Goal: Use online tool/utility: Utilize a website feature to perform a specific function

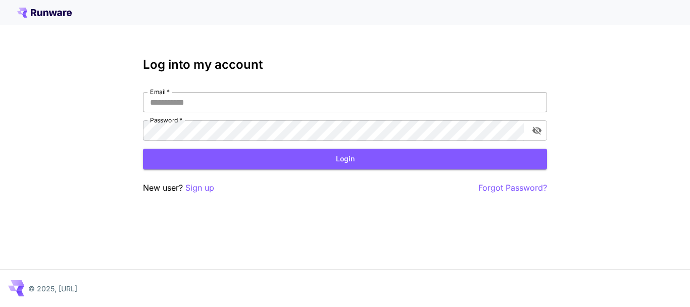
click at [209, 107] on input "Email   *" at bounding box center [345, 102] width 404 height 20
type input "**********"
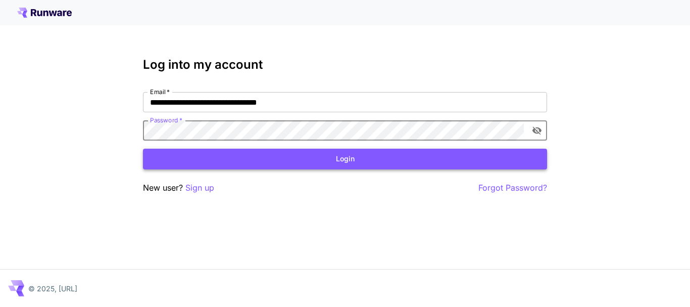
click at [234, 158] on button "Login" at bounding box center [345, 159] width 404 height 21
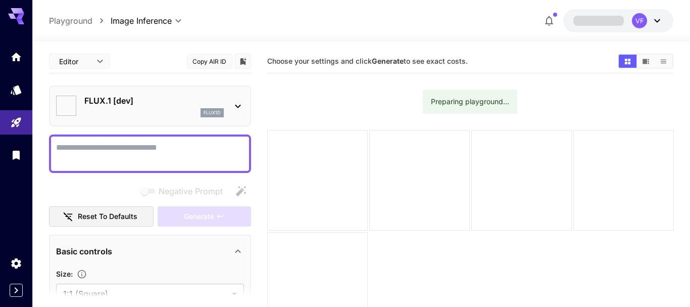
type input "**********"
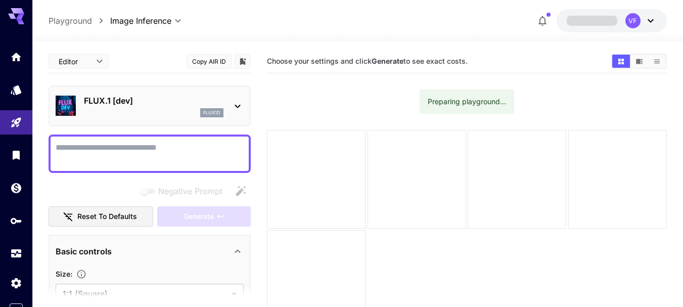
click at [164, 115] on div "flux1d" at bounding box center [153, 112] width 139 height 9
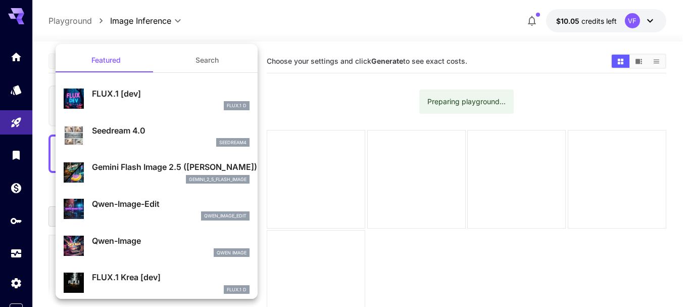
click at [149, 143] on div "seedream4" at bounding box center [171, 142] width 158 height 9
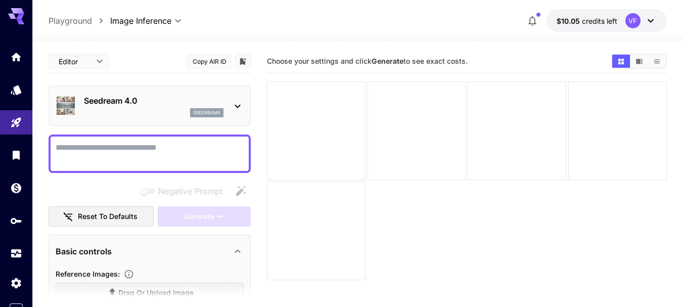
click at [143, 109] on div "seedream4" at bounding box center [153, 112] width 139 height 9
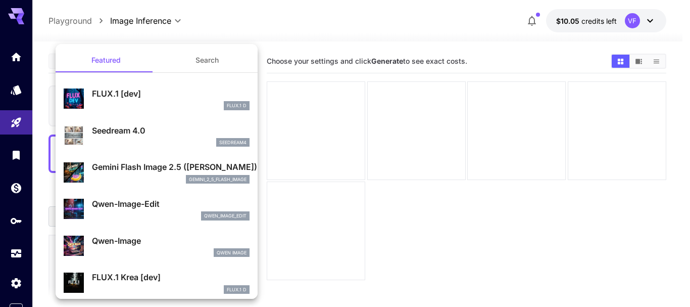
click at [153, 133] on p "Seedream 4.0" at bounding box center [171, 130] width 158 height 12
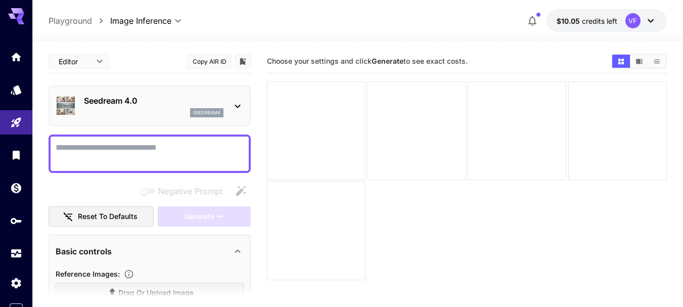
click at [148, 148] on textarea "Negative Prompt" at bounding box center [150, 153] width 188 height 24
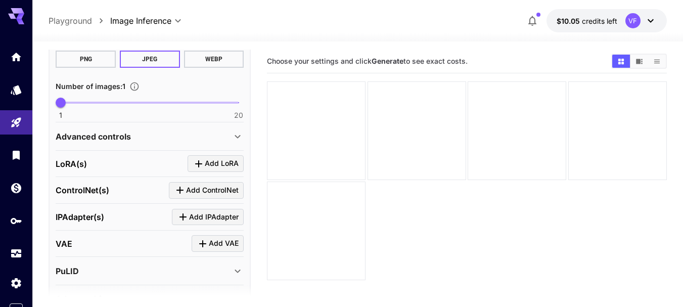
scroll to position [354, 0]
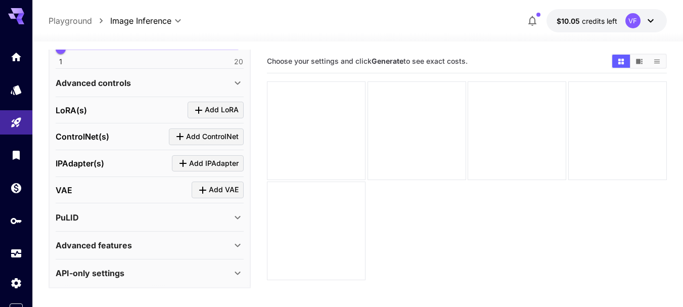
click at [198, 117] on button "Add LoRA" at bounding box center [215, 110] width 56 height 17
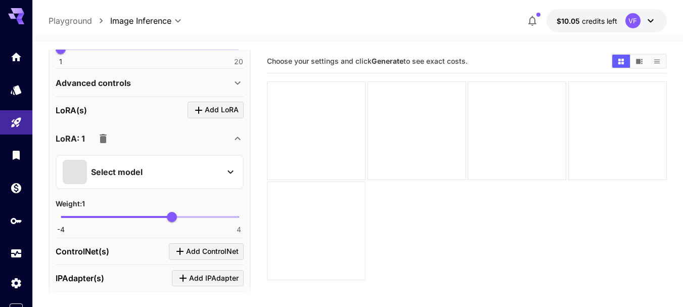
click at [198, 170] on div "Select model" at bounding box center [142, 172] width 158 height 24
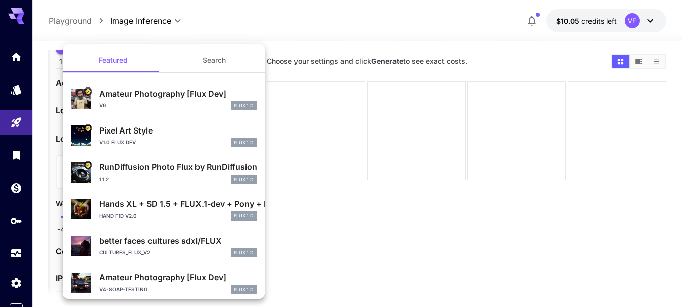
click at [358, 163] on div at bounding box center [345, 153] width 690 height 307
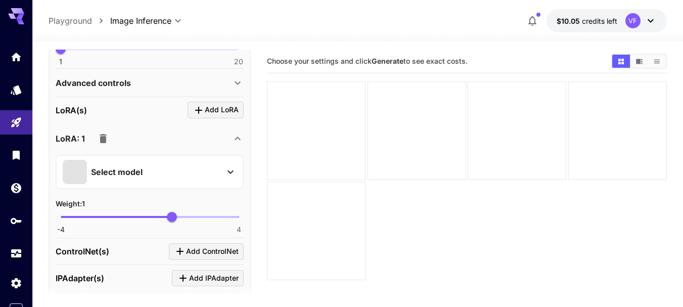
click at [106, 138] on icon "button" at bounding box center [103, 138] width 12 height 12
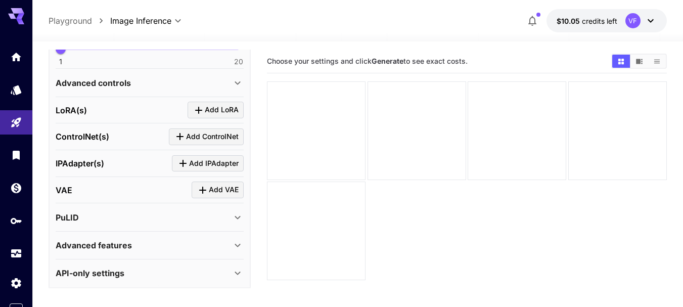
click at [578, 22] on span "$10.05" at bounding box center [568, 21] width 25 height 9
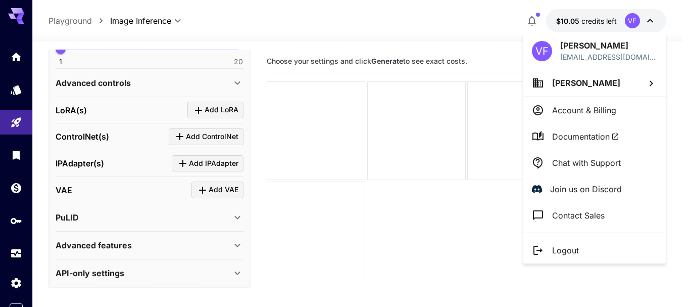
click at [307, 55] on div at bounding box center [345, 153] width 690 height 307
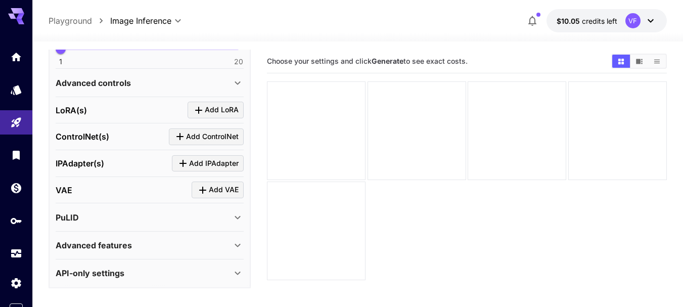
scroll to position [357, 0]
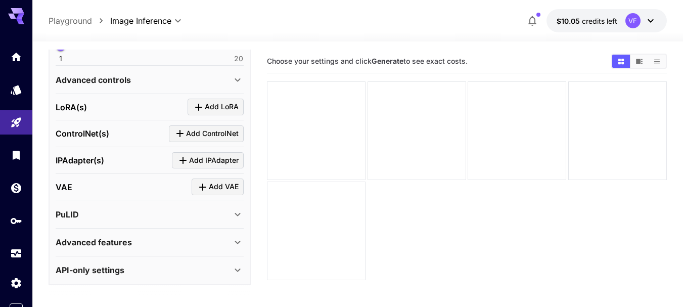
click at [163, 237] on div "Advanced features" at bounding box center [144, 242] width 176 height 12
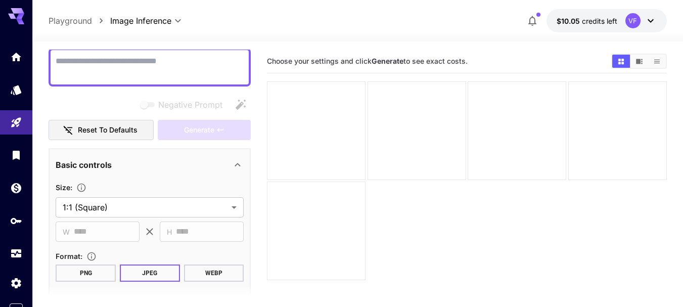
scroll to position [0, 0]
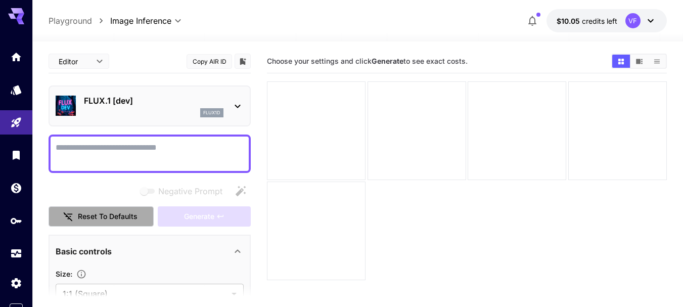
click at [122, 221] on button "Reset to defaults" at bounding box center [100, 216] width 105 height 21
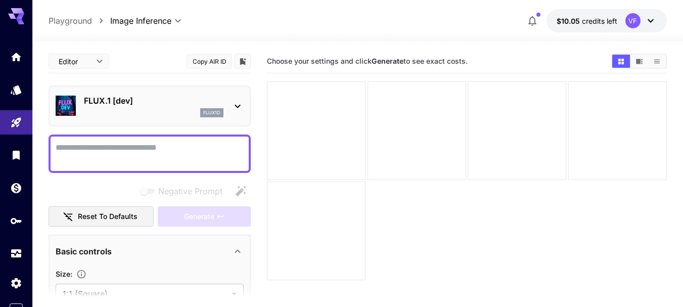
click at [181, 91] on div "FLUX.1 [dev] flux1d" at bounding box center [150, 105] width 188 height 31
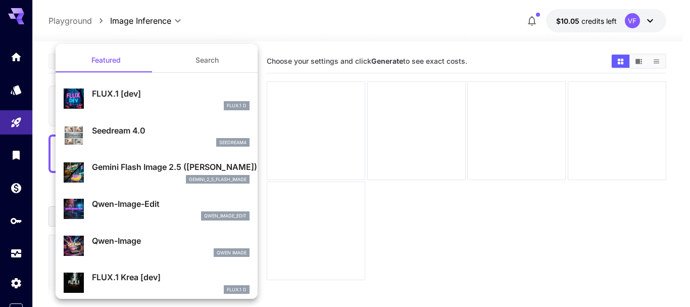
click at [172, 142] on div "seedream4" at bounding box center [171, 142] width 158 height 9
type input "**********"
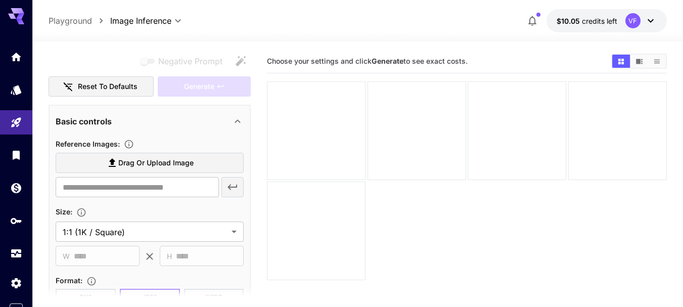
scroll to position [202, 0]
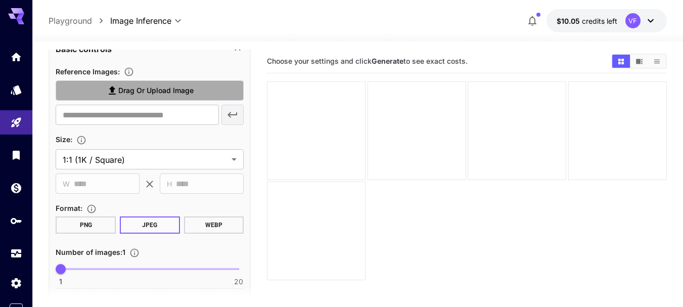
click at [160, 93] on span "Drag or upload image" at bounding box center [155, 90] width 75 height 13
click at [0, 0] on input "Drag or upload image" at bounding box center [0, 0] width 0 height 0
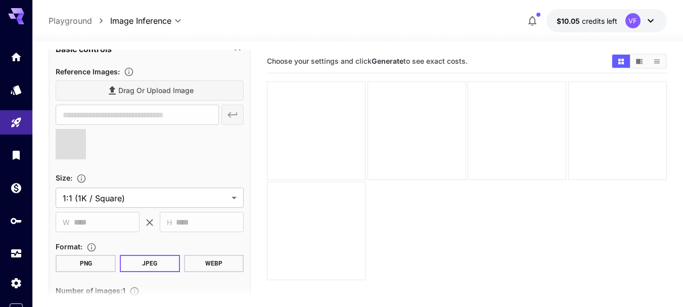
type input "**********"
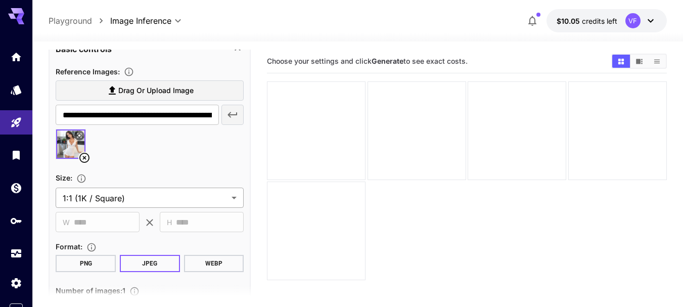
click at [140, 208] on body "**********" at bounding box center [341, 193] width 683 height 386
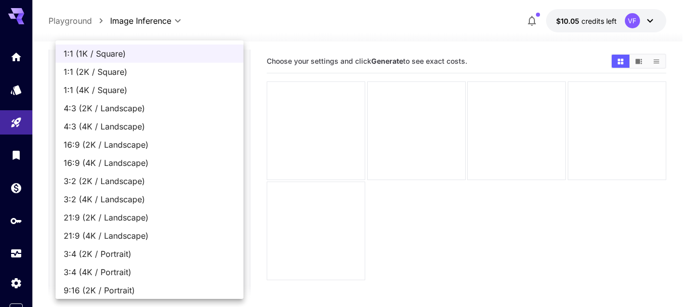
click at [390, 154] on div at bounding box center [345, 153] width 690 height 307
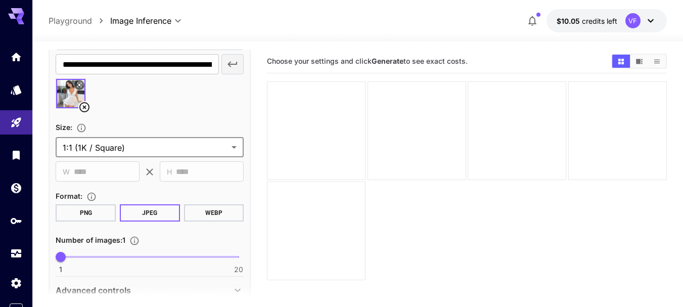
scroll to position [301, 0]
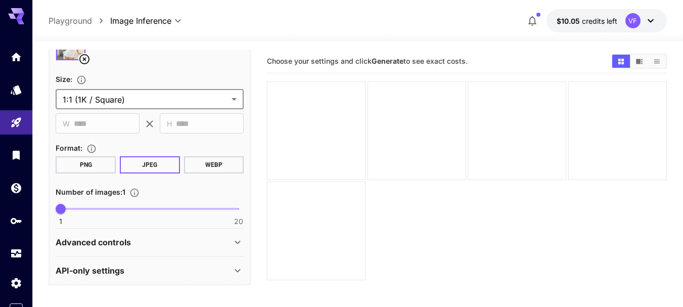
click at [141, 238] on div "Advanced controls" at bounding box center [144, 242] width 176 height 12
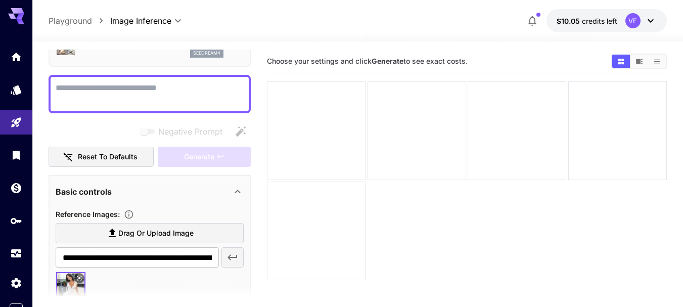
scroll to position [0, 0]
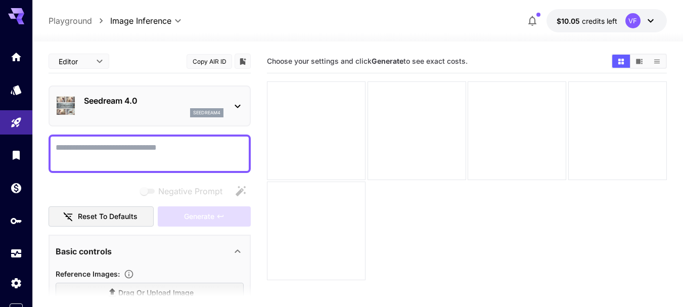
click at [627, 9] on button "$10.05 credits left VF" at bounding box center [606, 20] width 120 height 23
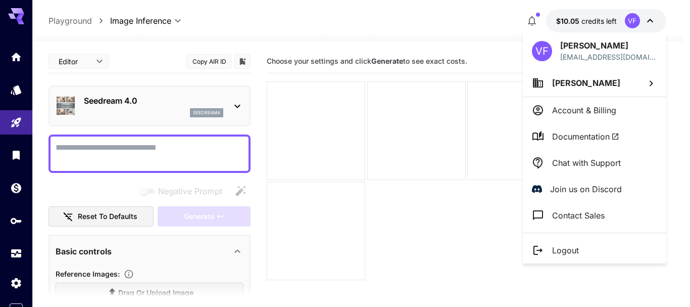
click at [625, 10] on div at bounding box center [345, 153] width 690 height 307
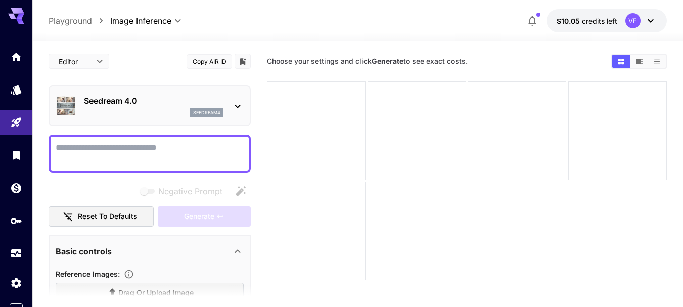
click at [157, 152] on textarea "Negative Prompt" at bounding box center [150, 153] width 188 height 24
click at [162, 144] on textarea "Negative Prompt" at bounding box center [150, 153] width 188 height 24
paste textarea "**********"
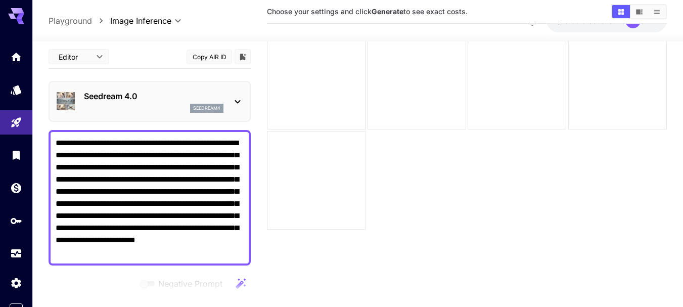
scroll to position [51, 0]
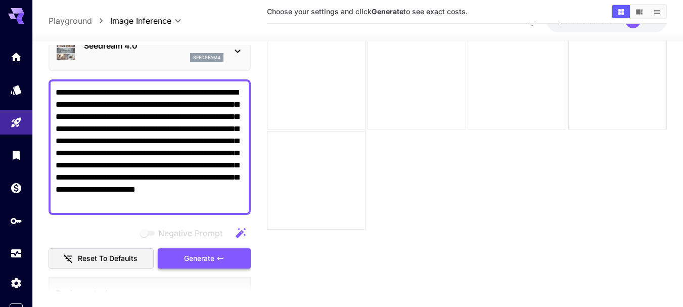
click at [211, 255] on span "Generate" at bounding box center [199, 258] width 30 height 13
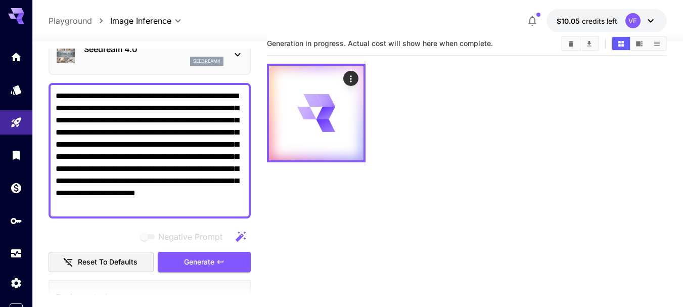
scroll to position [0, 0]
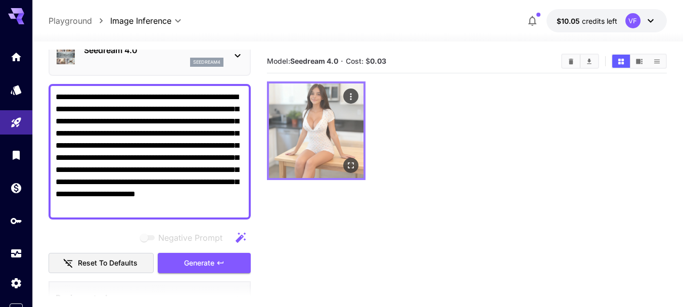
click at [338, 139] on img at bounding box center [316, 130] width 94 height 94
click at [318, 104] on img at bounding box center [316, 130] width 94 height 94
click at [331, 128] on img at bounding box center [316, 130] width 94 height 94
click at [349, 167] on icon "Open in fullscreen" at bounding box center [351, 165] width 10 height 10
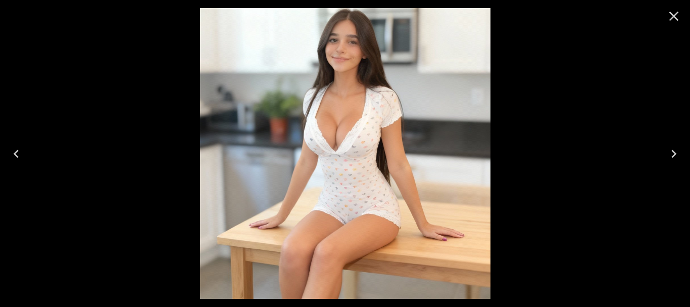
click at [576, 86] on div at bounding box center [345, 153] width 690 height 307
click at [670, 18] on icon "Close" at bounding box center [674, 16] width 16 height 16
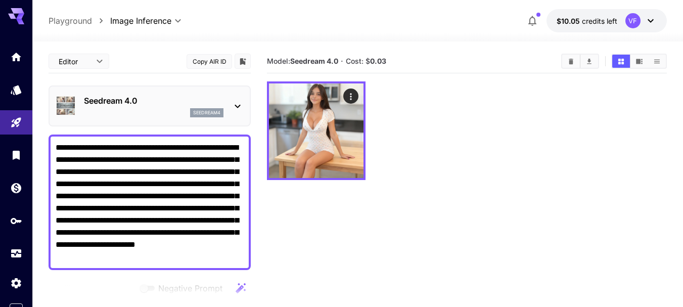
drag, startPoint x: 136, startPoint y: 160, endPoint x: 155, endPoint y: 149, distance: 22.2
click at [155, 149] on textarea "**********" at bounding box center [150, 201] width 188 height 121
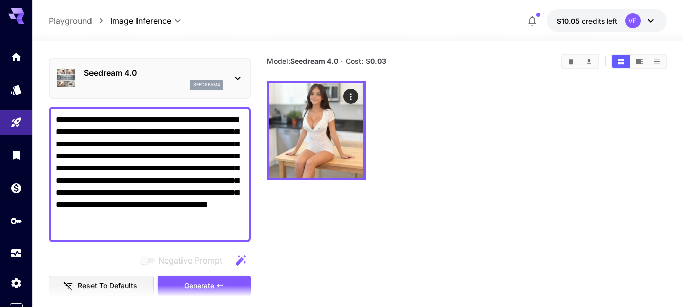
scroll to position [51, 0]
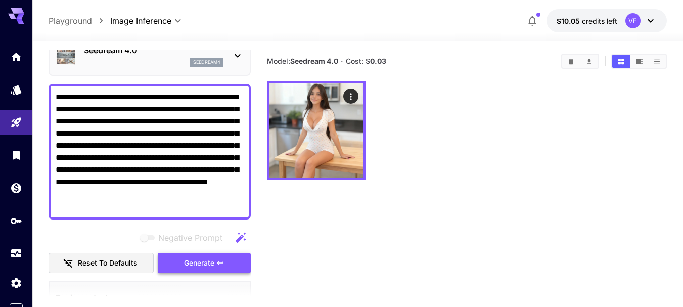
type textarea "**********"
click at [175, 267] on button "Generate" at bounding box center [204, 263] width 93 height 21
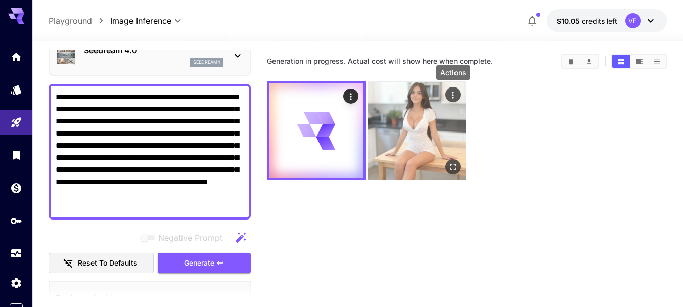
click at [448, 94] on icon "Actions" at bounding box center [453, 95] width 10 height 10
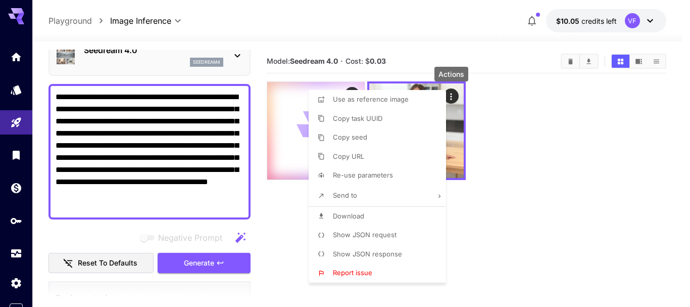
click at [539, 228] on div at bounding box center [345, 153] width 690 height 307
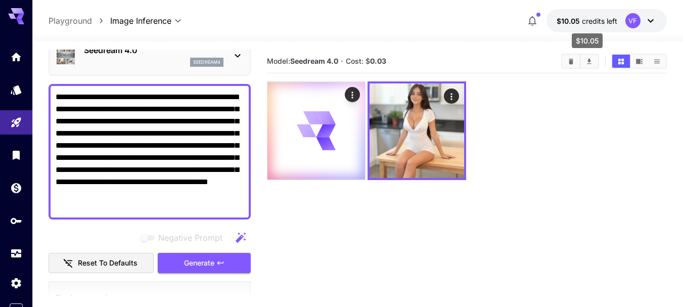
click at [615, 23] on span "credits left" at bounding box center [598, 21] width 35 height 9
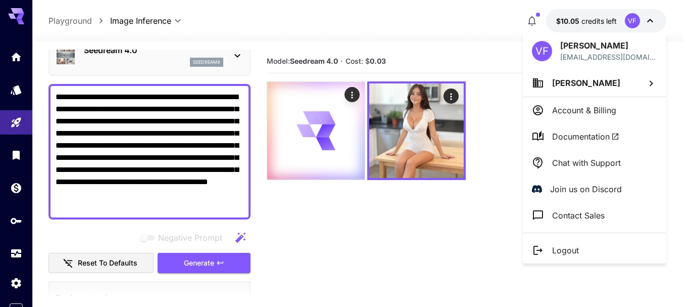
click at [615, 23] on div at bounding box center [345, 153] width 690 height 307
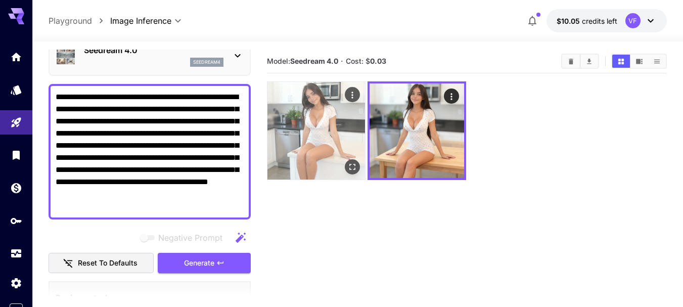
click at [318, 133] on img at bounding box center [316, 131] width 98 height 98
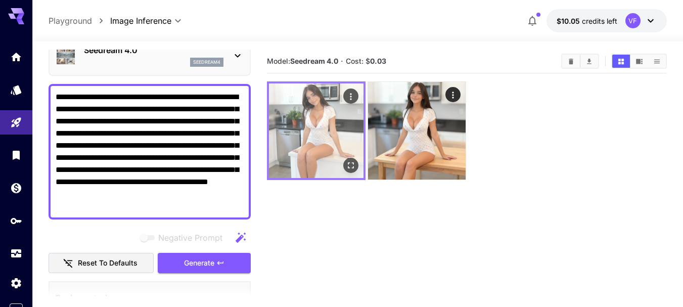
click at [342, 113] on img at bounding box center [316, 130] width 94 height 94
click at [349, 166] on icon "Open in fullscreen" at bounding box center [351, 165] width 10 height 10
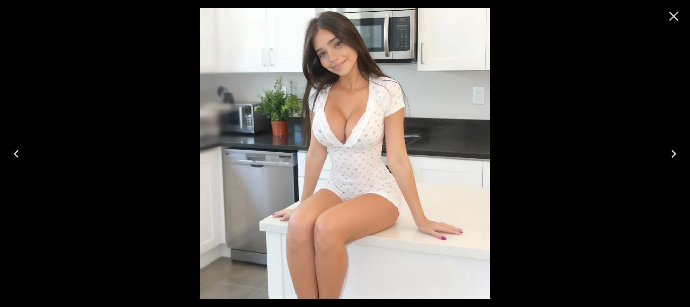
click at [591, 124] on div at bounding box center [345, 153] width 690 height 307
click at [669, 23] on icon "Close" at bounding box center [674, 16] width 16 height 16
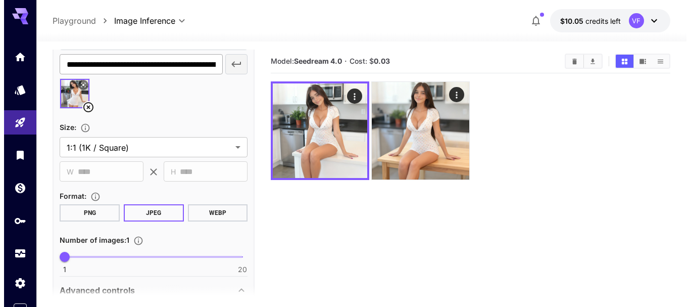
scroll to position [354, 0]
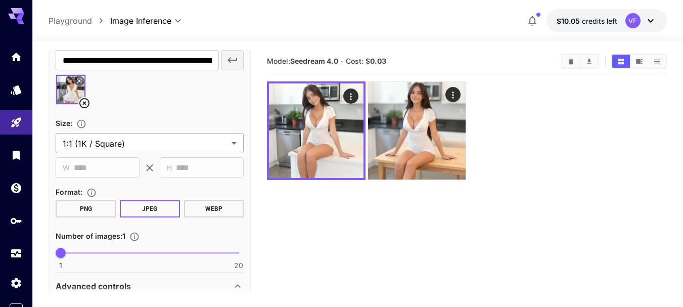
click at [123, 148] on body "**********" at bounding box center [341, 193] width 683 height 386
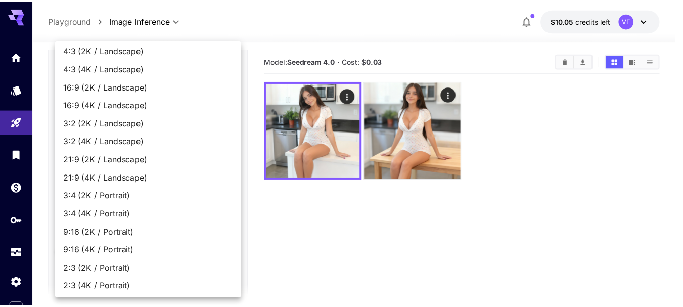
scroll to position [59, 0]
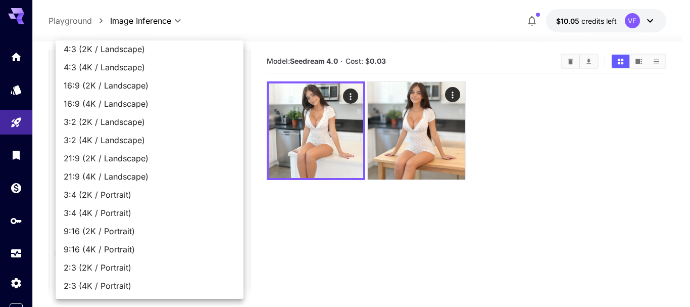
click at [122, 249] on span "9:16 (4K / Portrait)" at bounding box center [150, 249] width 172 height 12
type input "**********"
type input "****"
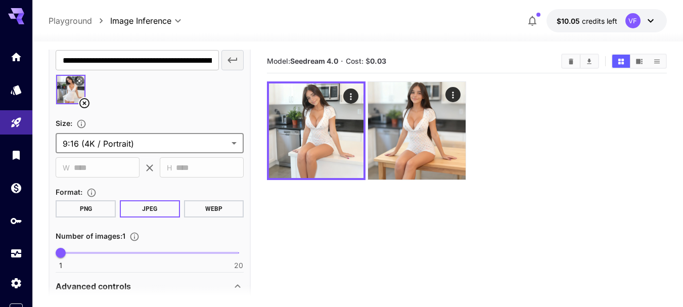
click at [327, 221] on section "Model: Seedream 4.0 · Cost: $ 0.03" at bounding box center [467, 203] width 400 height 307
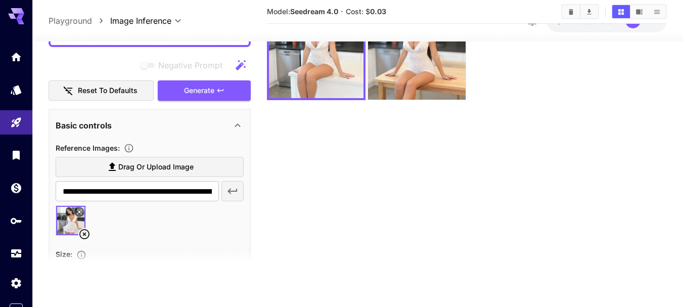
scroll to position [99, 0]
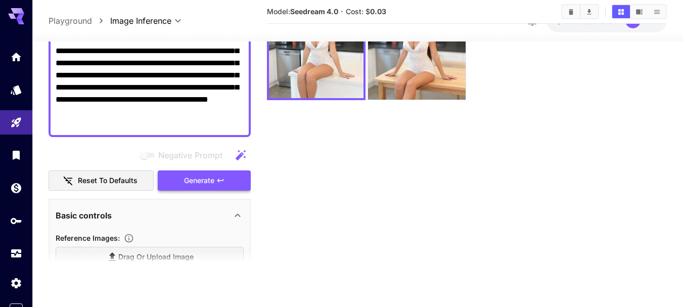
click at [199, 182] on span "Generate" at bounding box center [199, 180] width 30 height 13
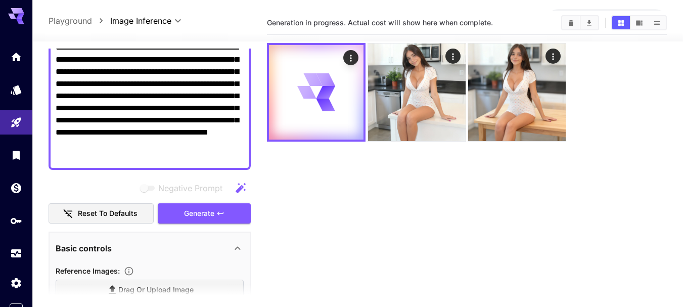
scroll to position [0, 0]
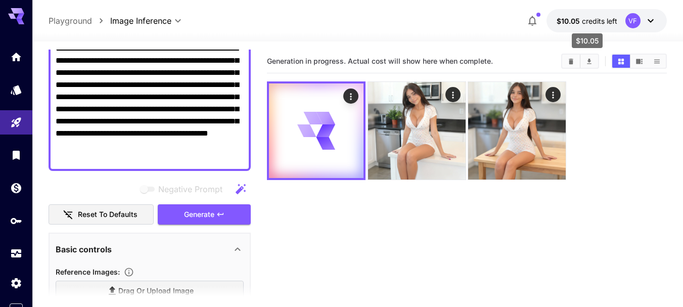
click at [608, 21] on span "credits left" at bounding box center [598, 21] width 35 height 9
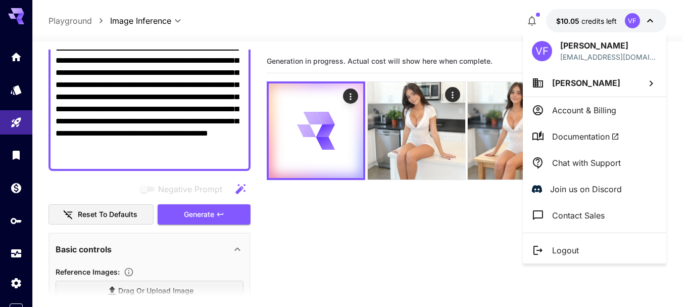
click at [608, 21] on div at bounding box center [345, 153] width 690 height 307
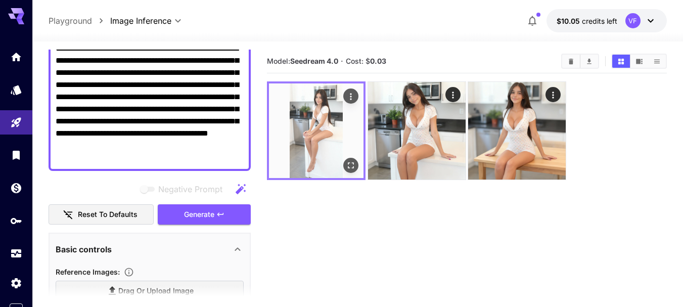
click at [309, 132] on img at bounding box center [316, 130] width 94 height 94
click at [350, 168] on icon "Open in fullscreen" at bounding box center [351, 165] width 10 height 10
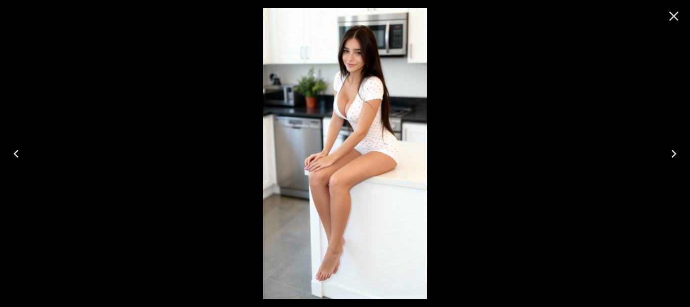
click at [471, 128] on div at bounding box center [345, 153] width 690 height 307
click at [675, 23] on icon "Close" at bounding box center [674, 16] width 16 height 16
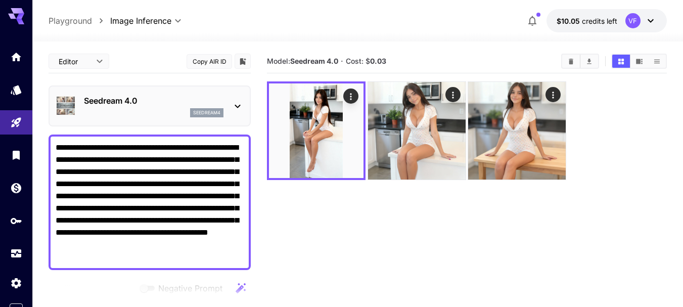
click at [141, 110] on div "seedream4" at bounding box center [153, 112] width 139 height 9
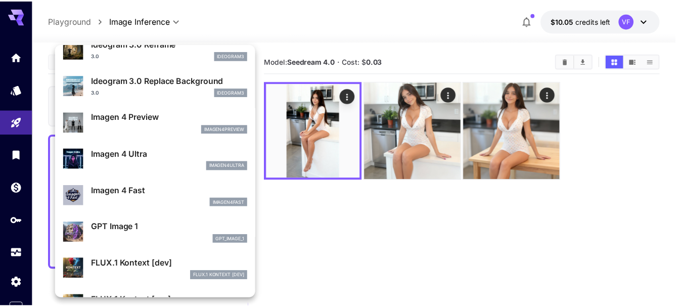
scroll to position [557, 0]
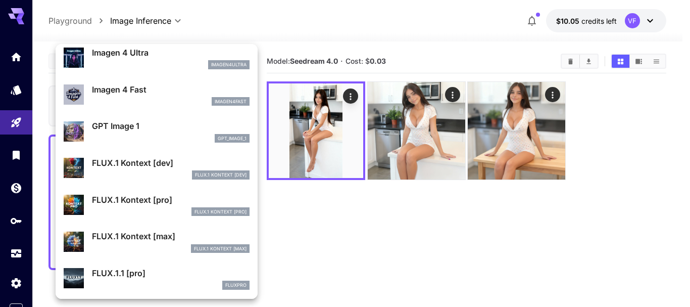
click at [357, 228] on div at bounding box center [345, 153] width 690 height 307
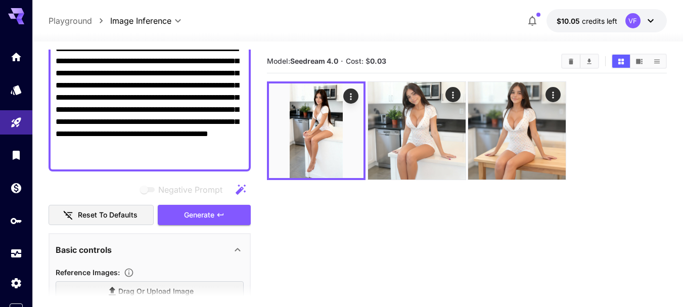
scroll to position [101, 0]
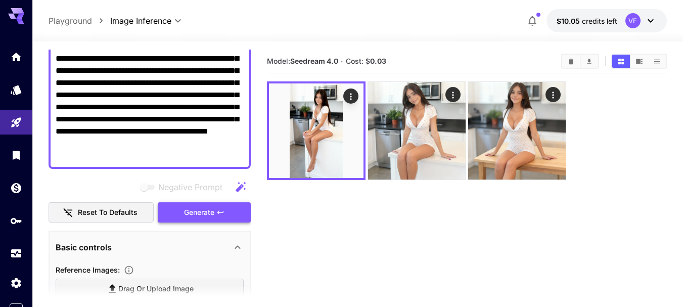
click at [203, 218] on span "Generate" at bounding box center [199, 212] width 30 height 13
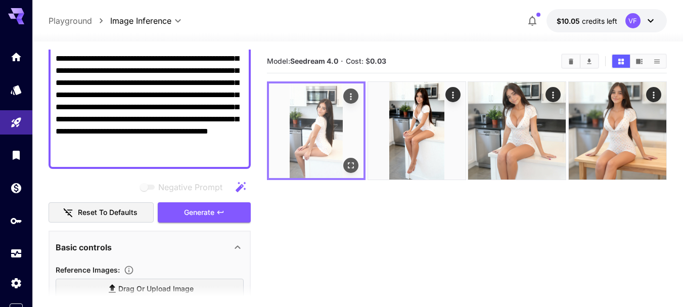
click at [298, 133] on img at bounding box center [316, 130] width 94 height 94
click at [337, 160] on img at bounding box center [316, 130] width 94 height 94
click at [350, 162] on icon "Open in fullscreen" at bounding box center [351, 165] width 10 height 10
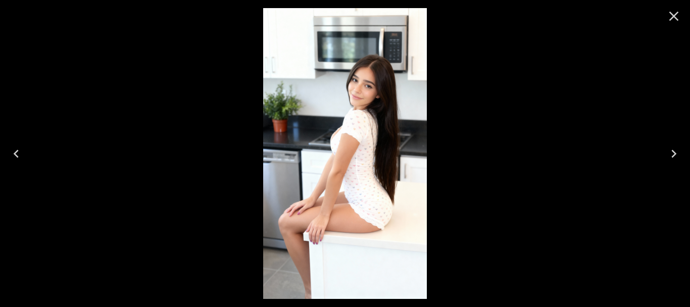
click at [346, 134] on img at bounding box center [344, 153] width 163 height 290
click at [681, 16] on icon "Close" at bounding box center [674, 16] width 16 height 16
click at [320, 77] on img at bounding box center [344, 153] width 163 height 290
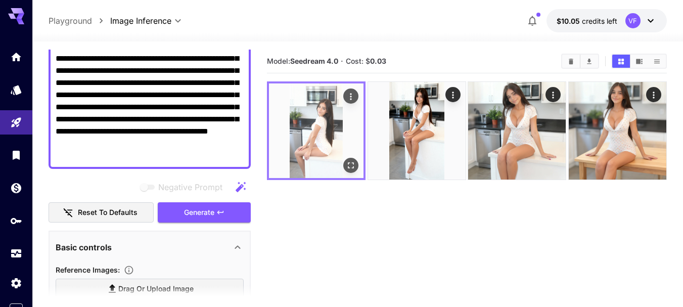
click at [328, 129] on img at bounding box center [316, 130] width 94 height 94
click at [349, 98] on icon "Actions" at bounding box center [351, 96] width 10 height 10
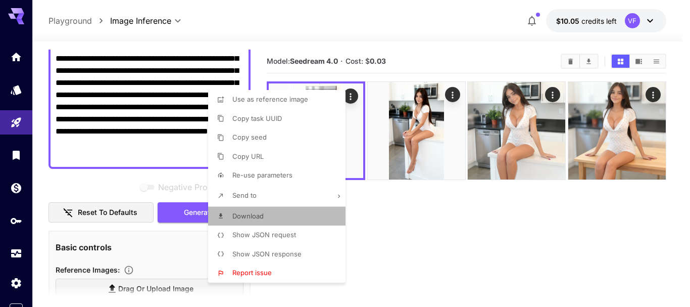
click at [268, 209] on li "Download" at bounding box center [279, 216] width 143 height 19
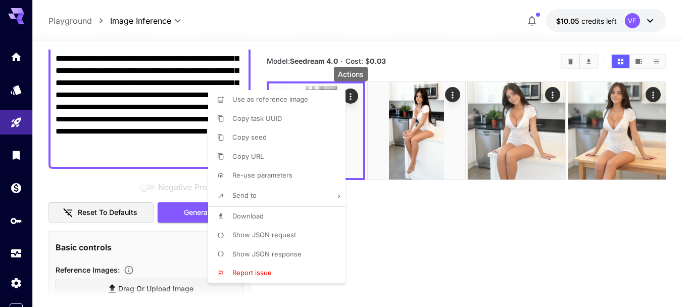
click at [407, 245] on div at bounding box center [345, 153] width 690 height 307
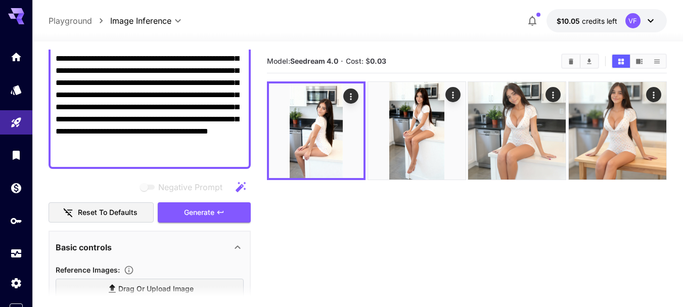
drag, startPoint x: 139, startPoint y: 158, endPoint x: 140, endPoint y: 134, distance: 24.3
click at [140, 134] on textarea "**********" at bounding box center [150, 100] width 188 height 121
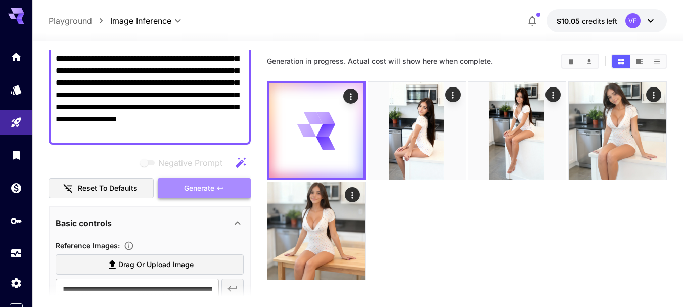
click at [214, 192] on span "Generate" at bounding box center [199, 188] width 30 height 13
click at [204, 187] on span "Generate" at bounding box center [199, 188] width 30 height 13
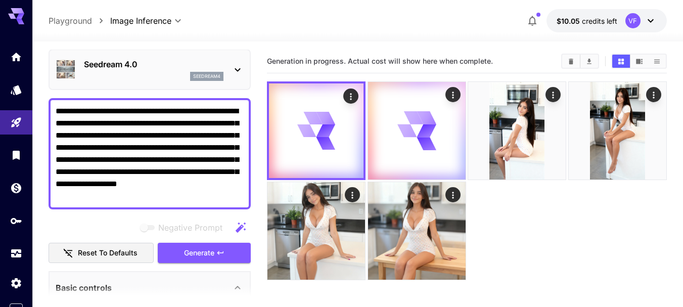
scroll to position [0, 0]
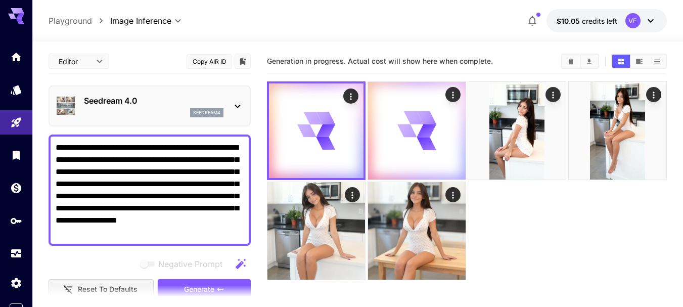
click at [154, 197] on textarea "**********" at bounding box center [150, 189] width 188 height 97
paste textarea
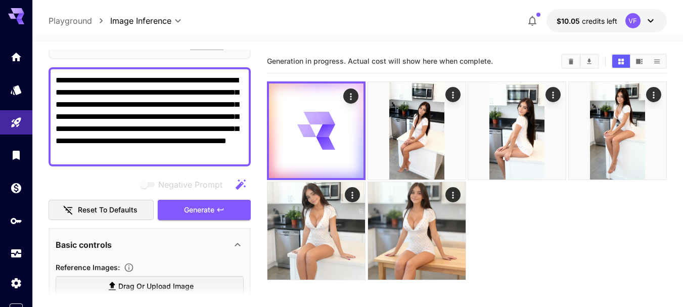
scroll to position [101, 0]
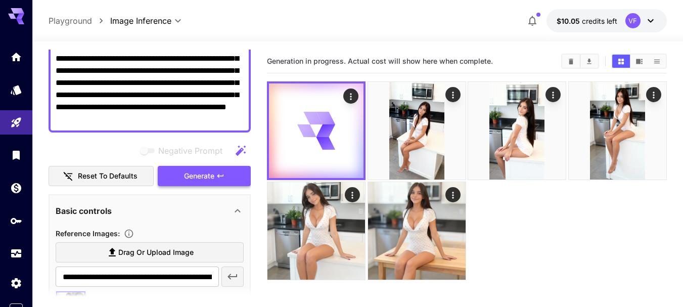
type textarea "**********"
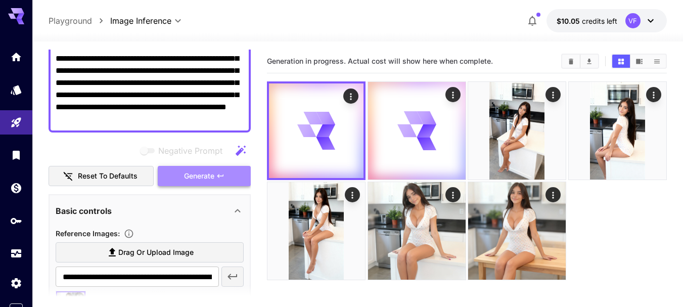
click at [210, 176] on span "Generate" at bounding box center [199, 176] width 30 height 13
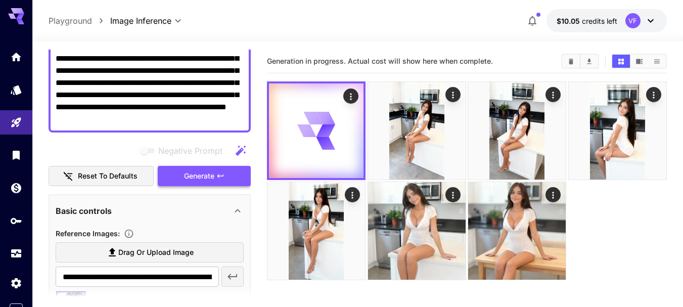
click at [210, 175] on span "Generate" at bounding box center [199, 176] width 30 height 13
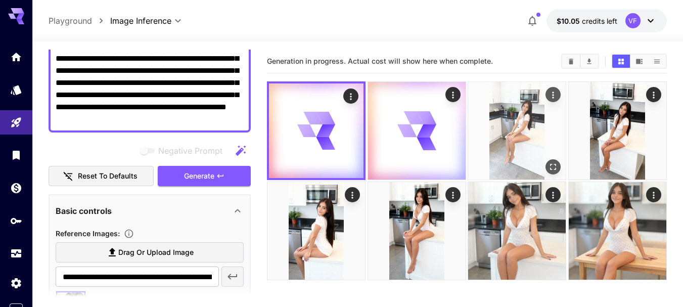
click at [517, 139] on img at bounding box center [517, 131] width 98 height 98
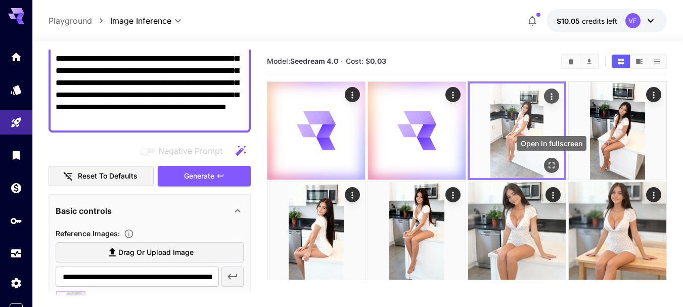
click at [555, 159] on button "Open in fullscreen" at bounding box center [551, 165] width 15 height 15
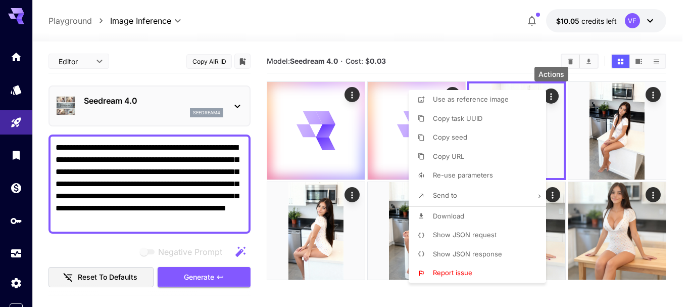
scroll to position [101, 0]
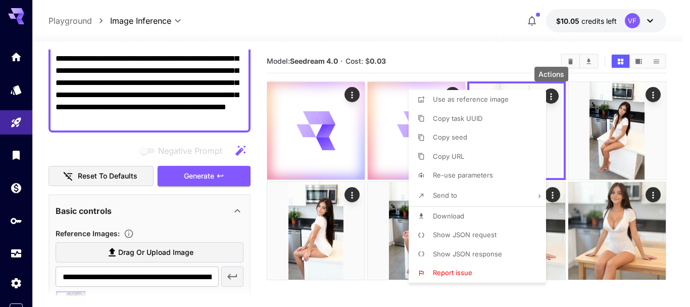
click at [449, 209] on li "Download" at bounding box center [480, 216] width 143 height 19
click at [439, 54] on div at bounding box center [345, 153] width 690 height 307
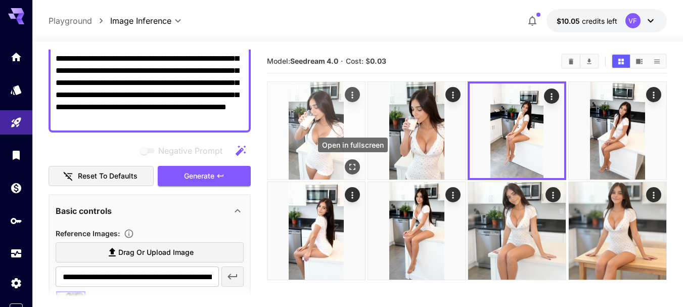
click at [351, 164] on icon "Open in fullscreen" at bounding box center [352, 167] width 10 height 10
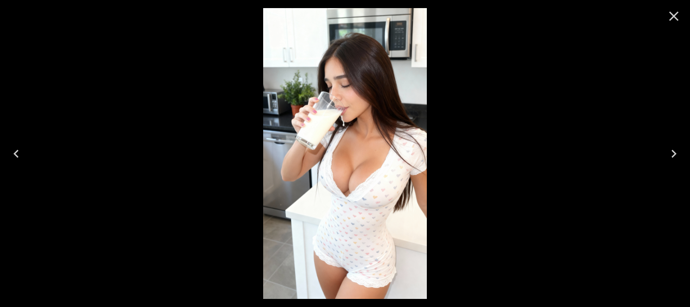
click at [678, 153] on icon "Next" at bounding box center [674, 153] width 16 height 16
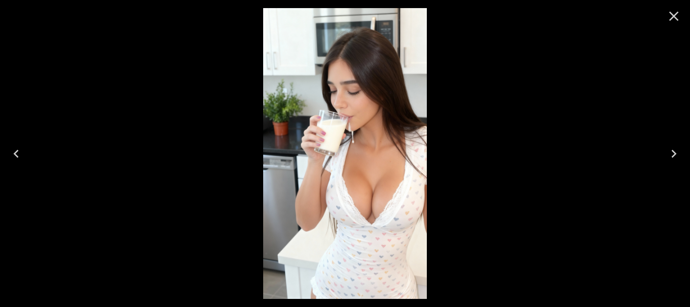
click at [20, 152] on icon "Previous" at bounding box center [16, 153] width 16 height 16
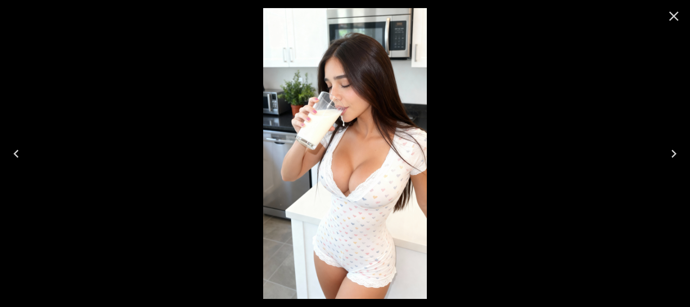
drag, startPoint x: 278, startPoint y: 144, endPoint x: 288, endPoint y: 145, distance: 10.2
click at [678, 12] on icon "Close" at bounding box center [674, 16] width 16 height 16
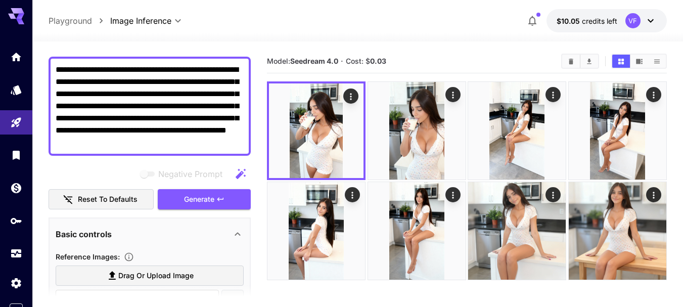
scroll to position [0, 0]
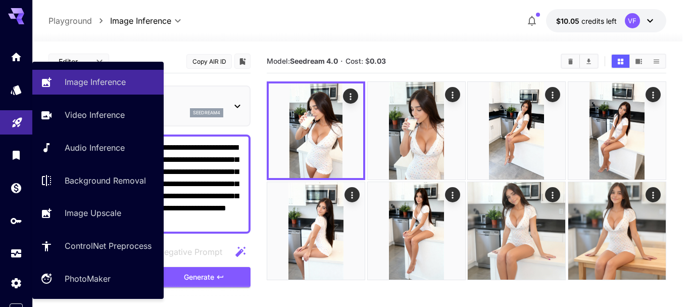
drag, startPoint x: 198, startPoint y: 224, endPoint x: 0, endPoint y: 130, distance: 219.4
click at [0, 130] on div "**********" at bounding box center [341, 193] width 683 height 386
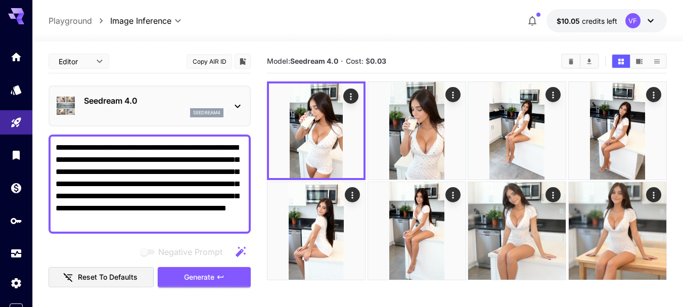
click at [202, 220] on textarea "**********" at bounding box center [150, 183] width 188 height 85
drag, startPoint x: 202, startPoint y: 220, endPoint x: 25, endPoint y: 145, distance: 192.2
click at [25, 145] on div "**********" at bounding box center [341, 193] width 683 height 386
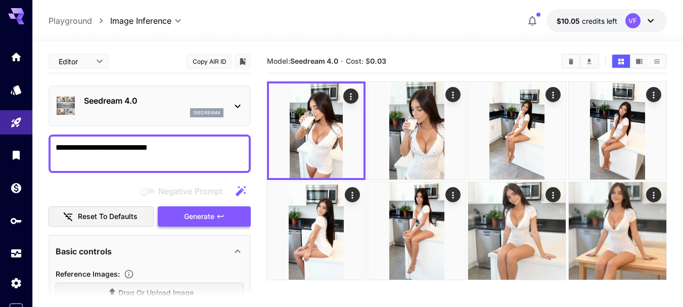
type textarea "**********"
click at [210, 220] on span "Generate" at bounding box center [199, 216] width 30 height 13
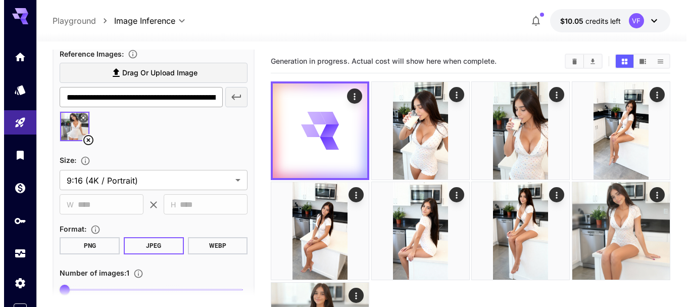
scroll to position [303, 0]
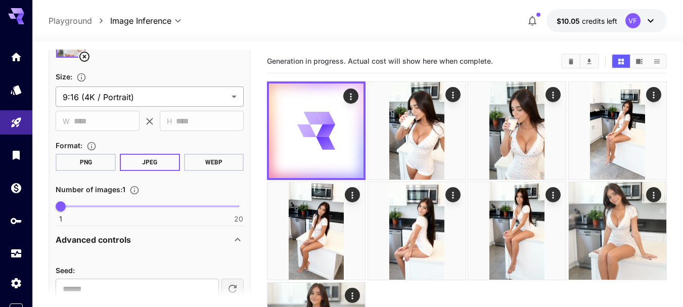
click at [152, 99] on body "**********" at bounding box center [341, 205] width 683 height 411
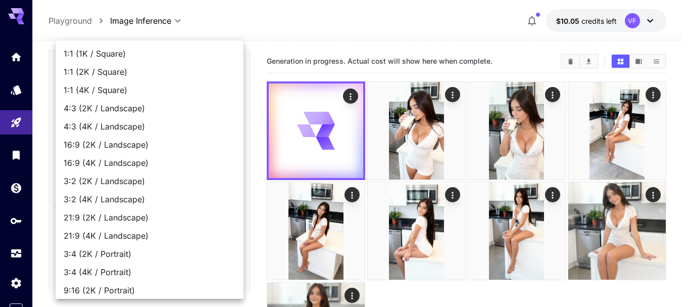
scroll to position [59, 0]
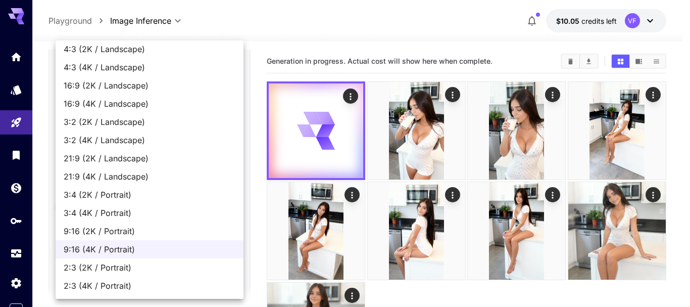
click at [269, 72] on div at bounding box center [345, 153] width 690 height 307
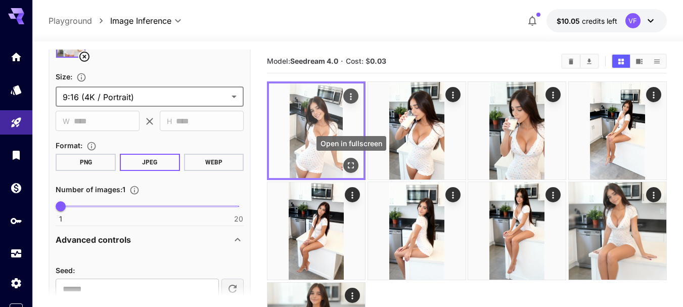
click at [352, 165] on icon "Open in fullscreen" at bounding box center [351, 165] width 10 height 10
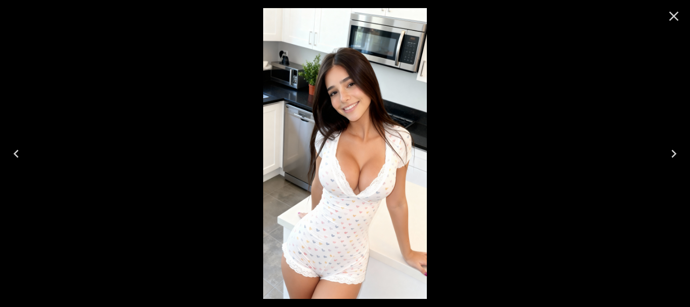
click at [685, 16] on button "Close" at bounding box center [674, 16] width 24 height 24
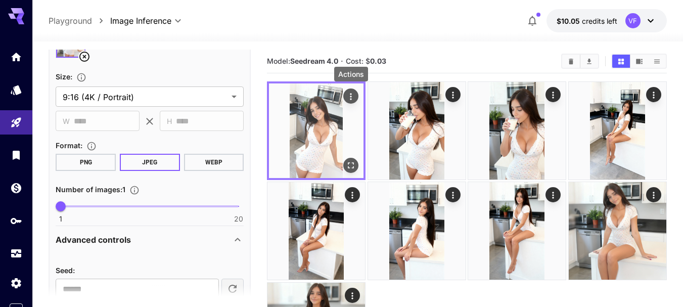
click at [356, 91] on icon "Actions" at bounding box center [351, 96] width 10 height 10
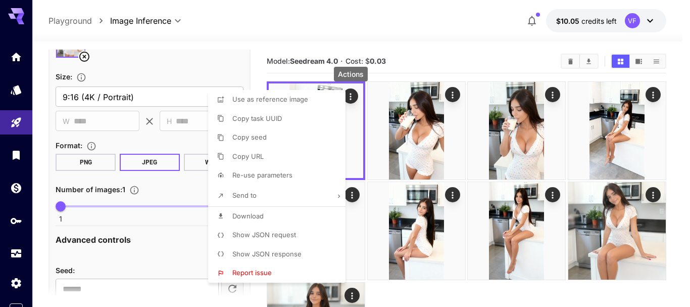
click at [256, 210] on li "Download" at bounding box center [279, 216] width 143 height 19
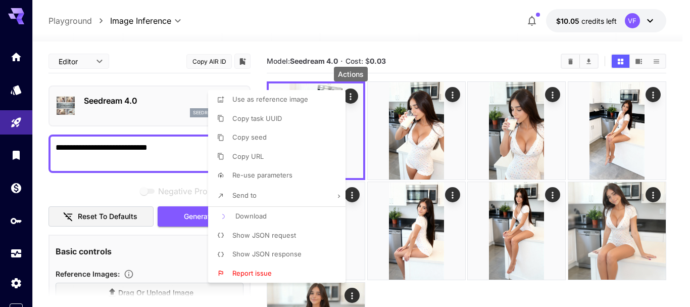
scroll to position [303, 0]
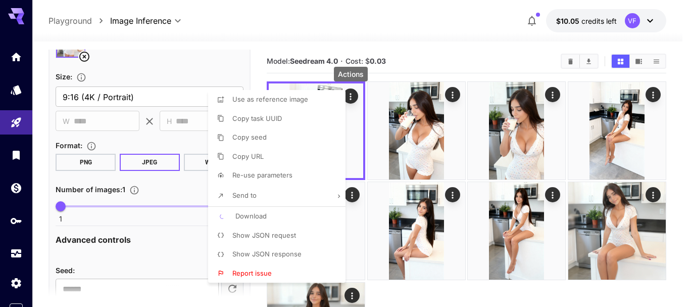
click at [434, 110] on div at bounding box center [345, 153] width 690 height 307
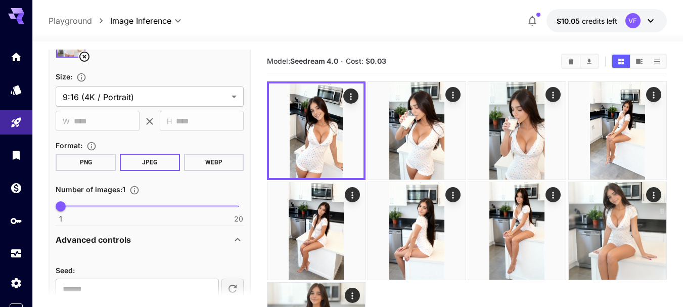
click at [415, 130] on img at bounding box center [417, 131] width 98 height 98
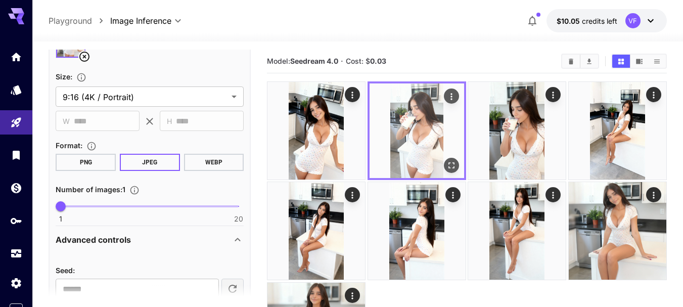
click at [435, 143] on img at bounding box center [416, 130] width 94 height 94
click at [413, 117] on img at bounding box center [416, 130] width 94 height 94
click at [455, 165] on icon "Open in fullscreen" at bounding box center [451, 165] width 10 height 10
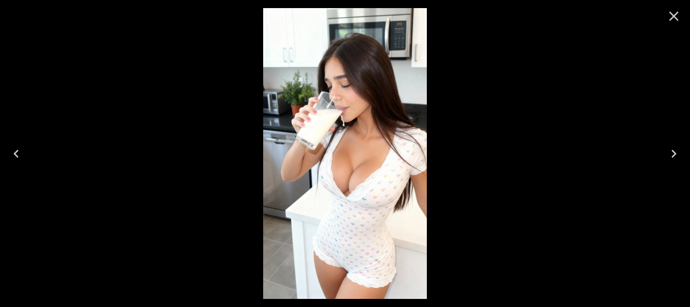
click at [672, 150] on icon "Next" at bounding box center [674, 153] width 16 height 16
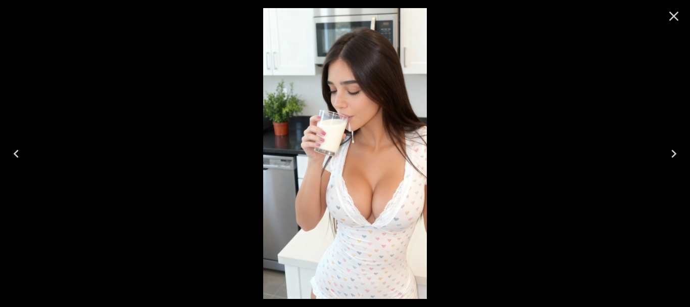
click at [22, 154] on icon "Previous" at bounding box center [16, 153] width 16 height 16
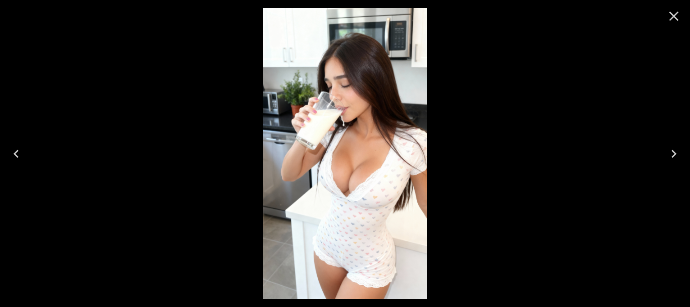
click at [681, 24] on button "Close" at bounding box center [674, 16] width 24 height 24
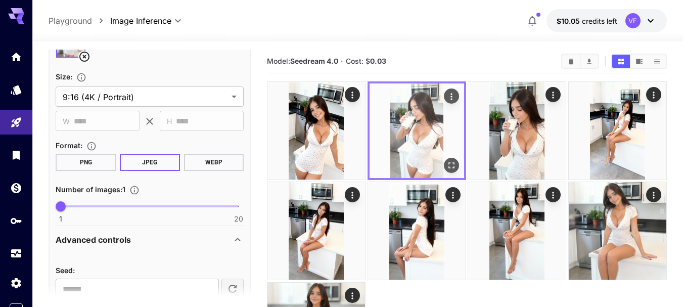
click at [452, 95] on icon "Actions" at bounding box center [451, 96] width 10 height 10
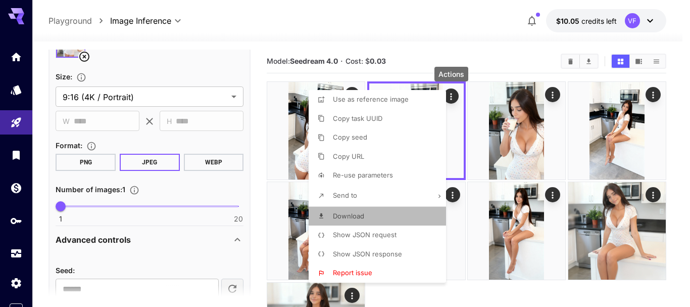
click at [353, 212] on span "Download" at bounding box center [348, 216] width 31 height 8
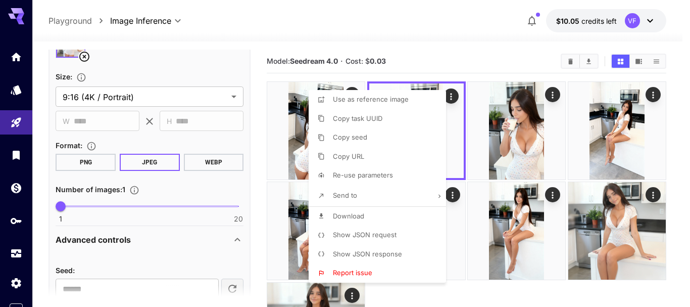
click at [502, 52] on div at bounding box center [345, 153] width 690 height 307
